Goal: Find specific page/section: Find specific page/section

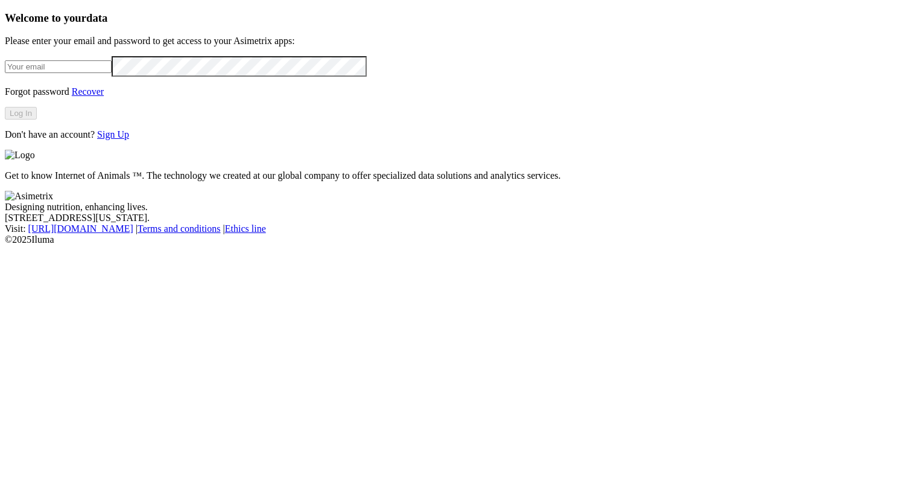
click at [112, 73] on input "email" at bounding box center [58, 66] width 107 height 13
click at [5, 245] on com-1password-button at bounding box center [5, 245] width 0 height 0
type input "alexander.alzate.quintero@asimetrix.co"
click at [37, 119] on button "Log In" at bounding box center [21, 113] width 32 height 13
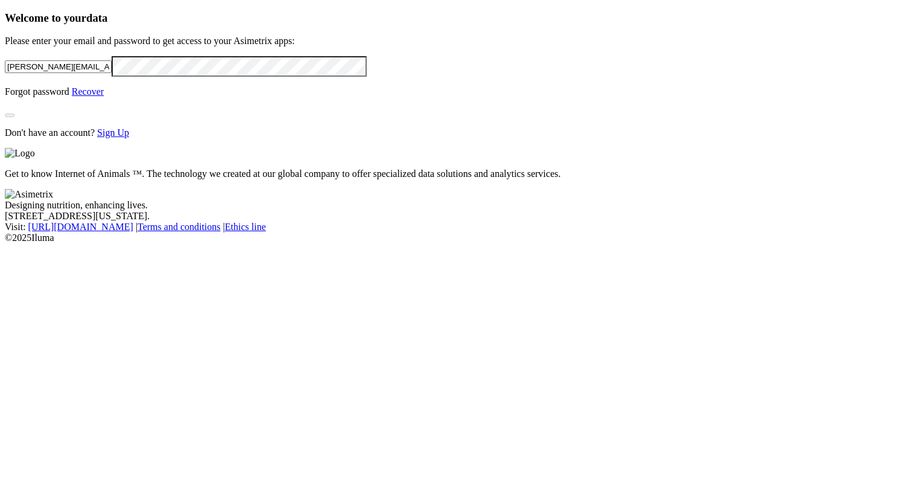
click at [445, 243] on footer "Designing nutrition, enhancing lives. 1307 Person St, Durham, North Carolina. V…" at bounding box center [456, 216] width 903 height 54
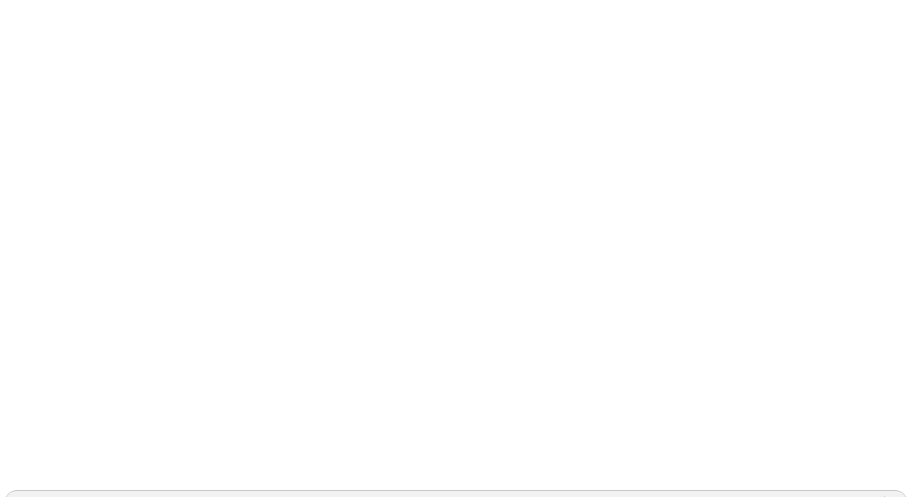
click at [106, 496] on div "ACONDESA-CERDOS" at bounding box center [58, 501] width 94 height 11
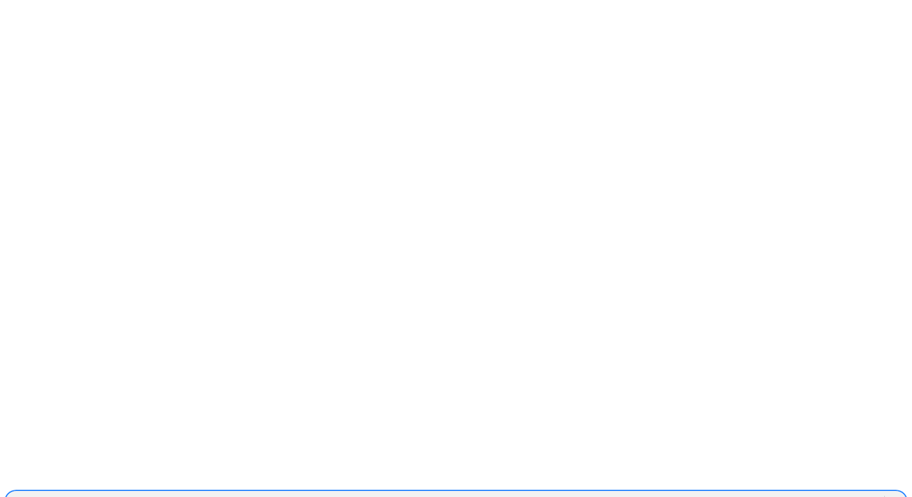
scroll to position [1113, 0]
click at [749, 491] on div "PROVIMI-[PERSON_NAME]" at bounding box center [456, 501] width 903 height 21
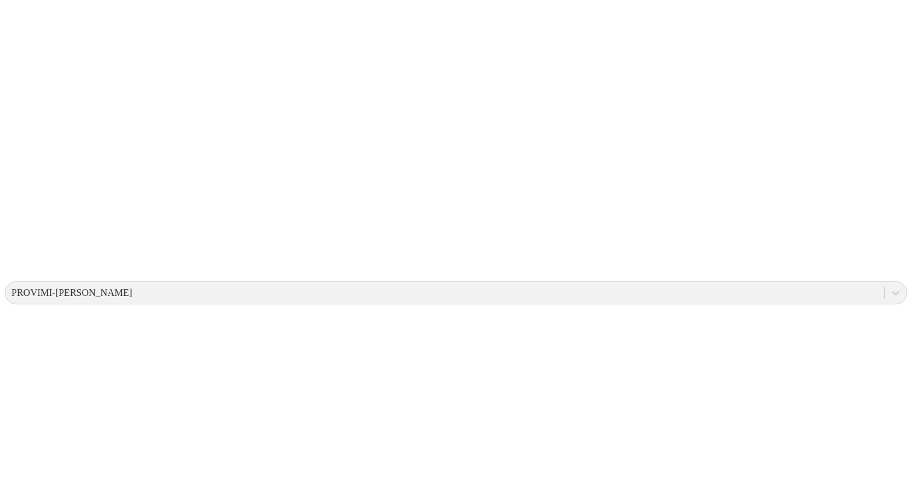
scroll to position [211, 0]
drag, startPoint x: 243, startPoint y: 296, endPoint x: 156, endPoint y: 293, distance: 86.3
copy td "Provimi-Validación"
drag, startPoint x: 483, startPoint y: 293, endPoint x: 472, endPoint y: 293, distance: 10.9
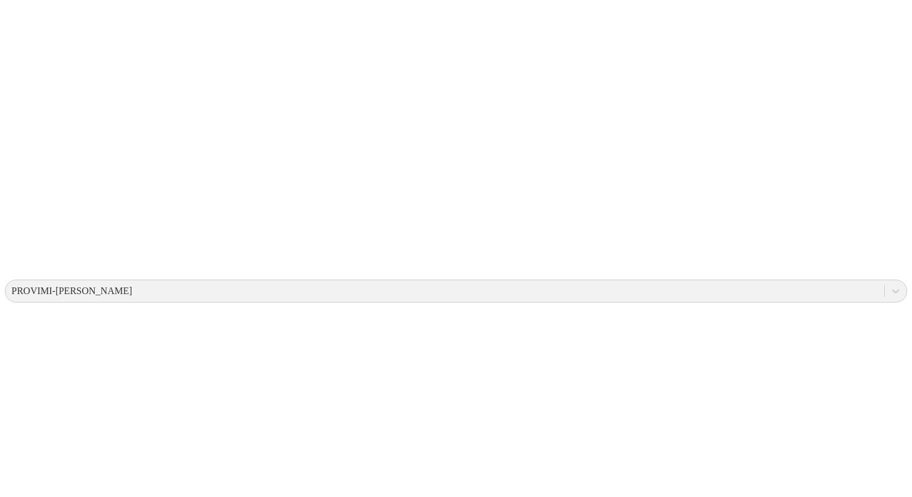
copy td "3"
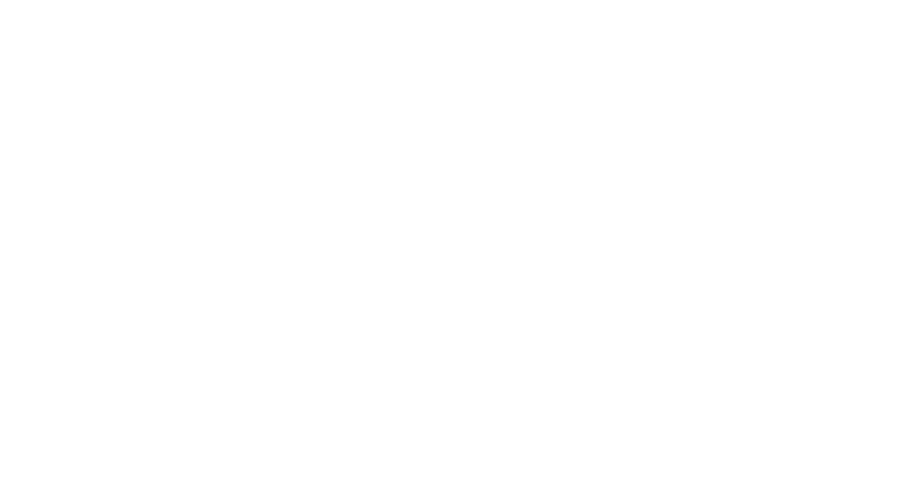
scroll to position [553, 0]
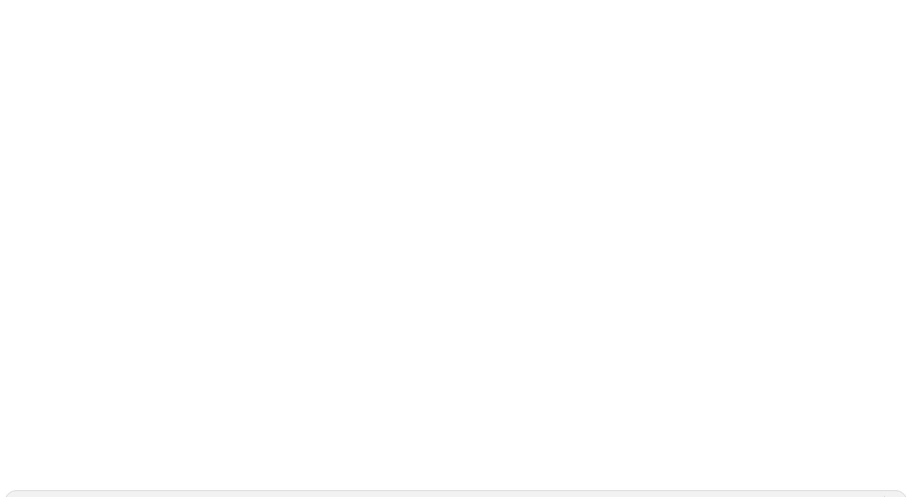
click at [16, 18] on icon at bounding box center [23, 246] width 37 height 483
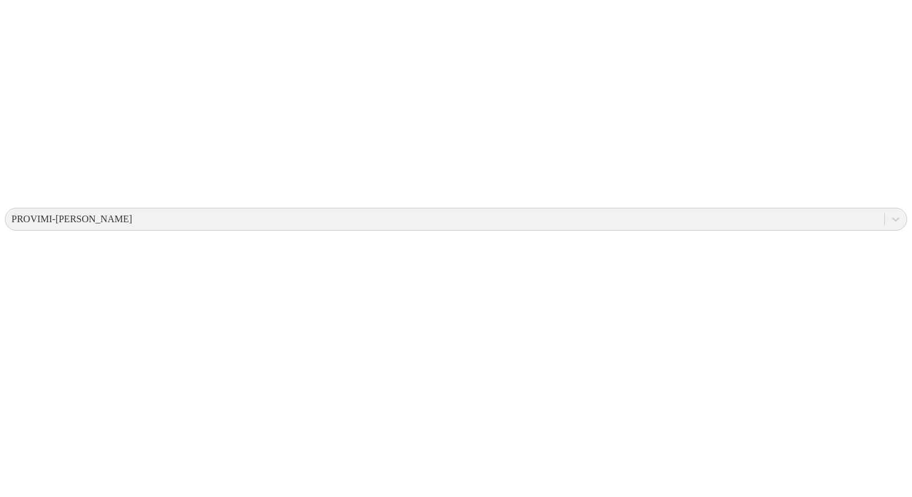
scroll to position [259, 0]
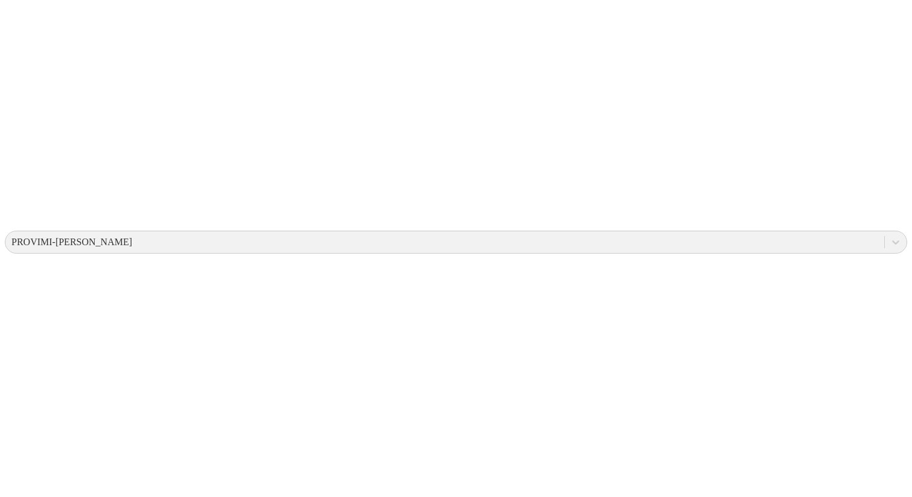
drag, startPoint x: 241, startPoint y: 241, endPoint x: 156, endPoint y: 243, distance: 85.1
copy td "Provimi-Validación"
drag, startPoint x: 491, startPoint y: 241, endPoint x: 471, endPoint y: 241, distance: 19.9
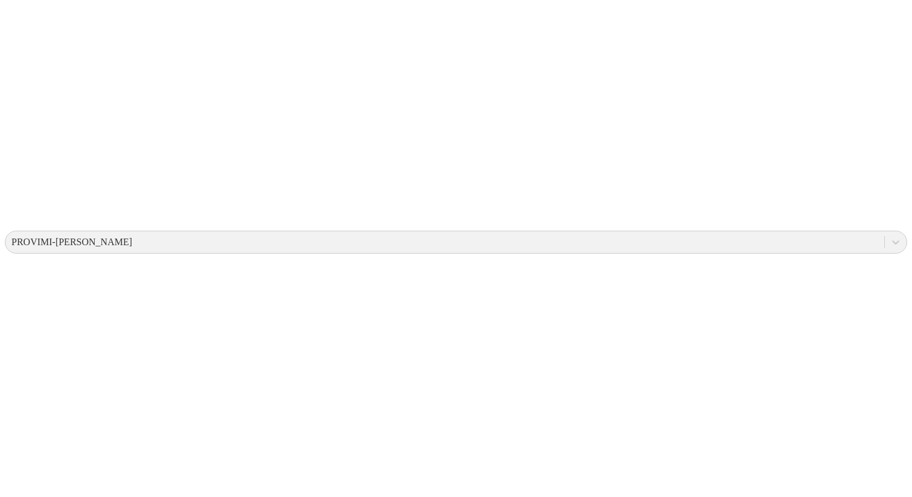
copy td "3"
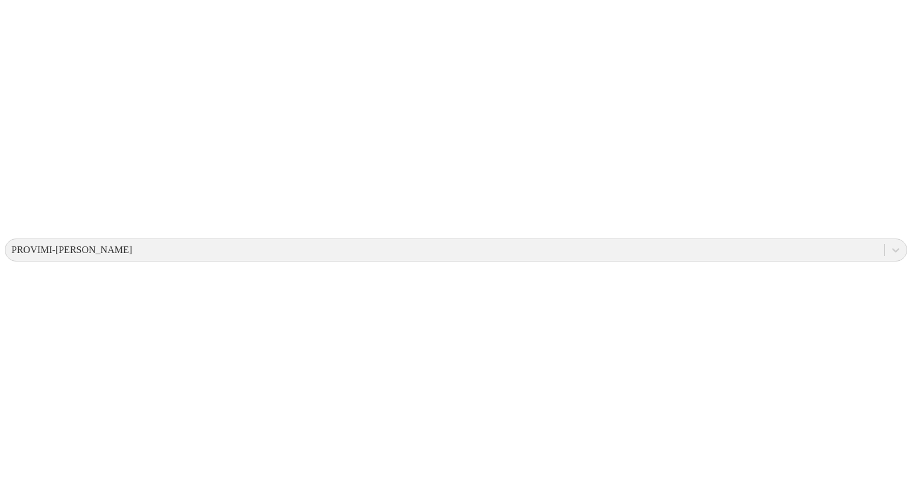
scroll to position [199, 0]
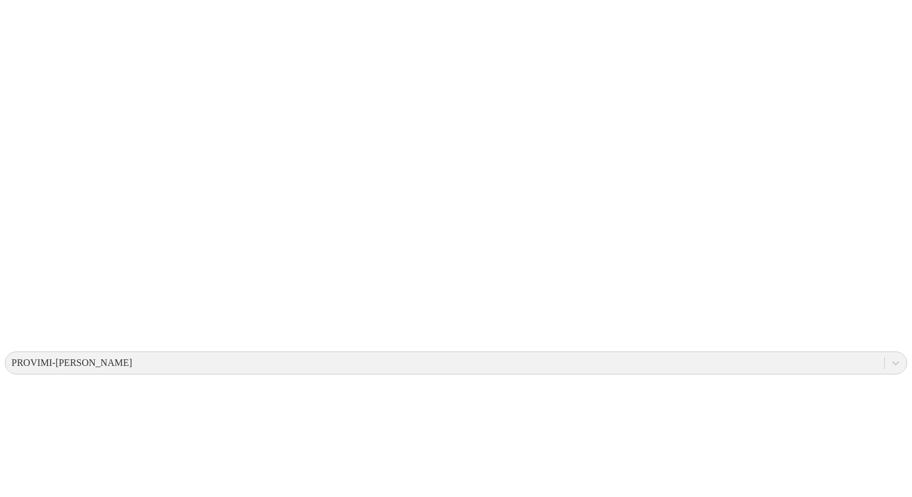
scroll to position [153, 0]
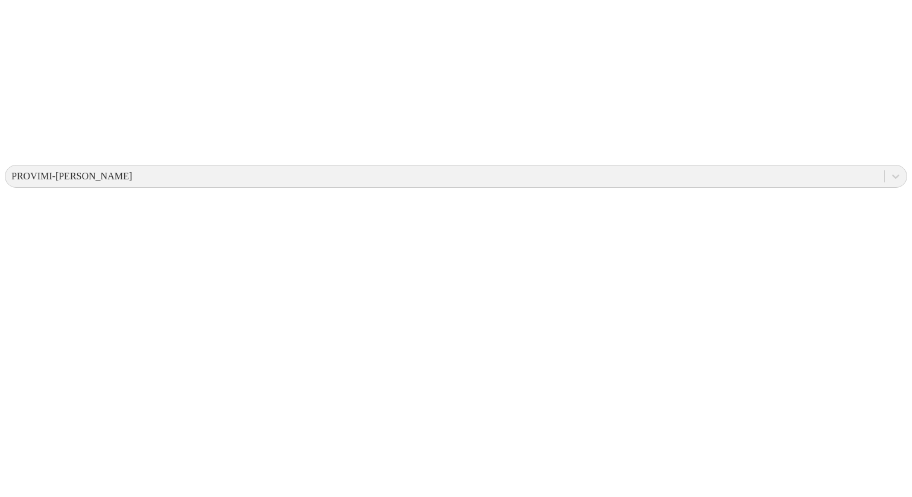
scroll to position [325, 0]
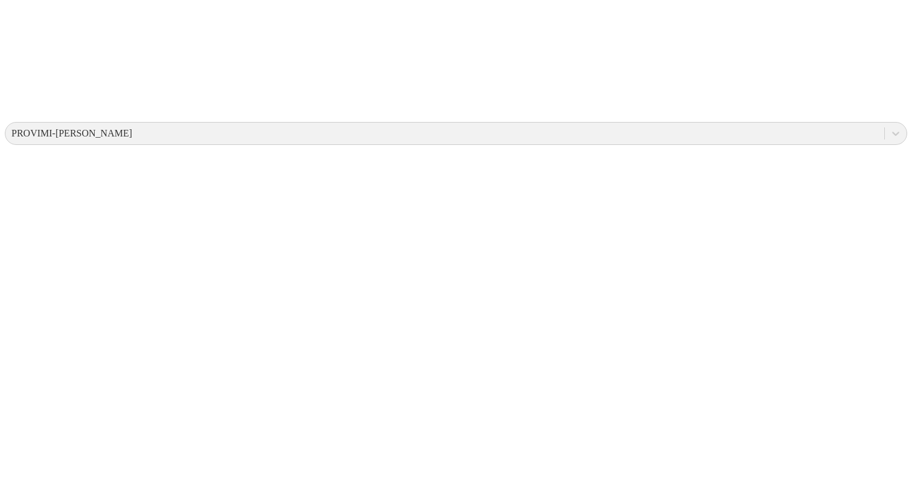
scroll to position [362, 0]
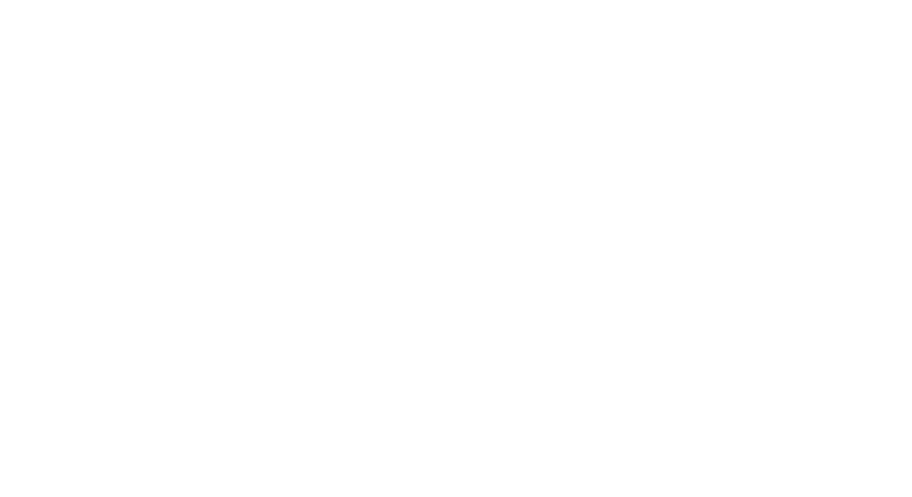
scroll to position [717, 0]
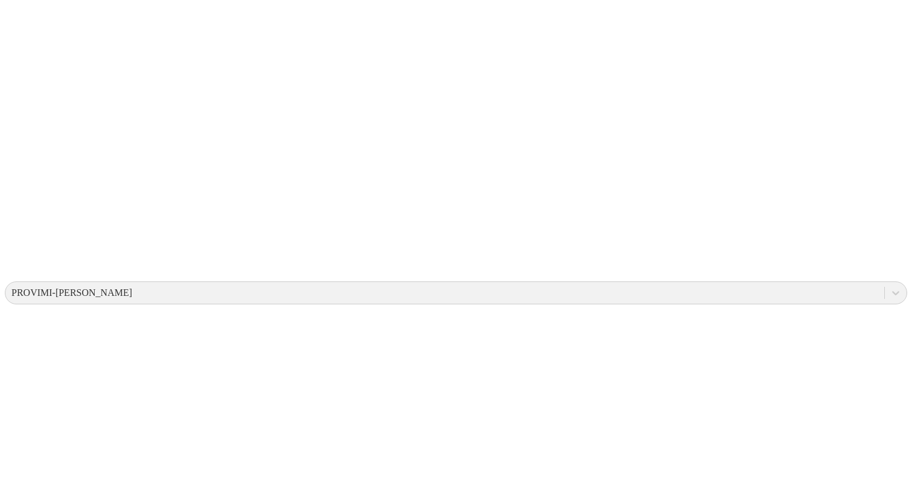
scroll to position [193, 0]
